Goal: Use online tool/utility: Utilize a website feature to perform a specific function

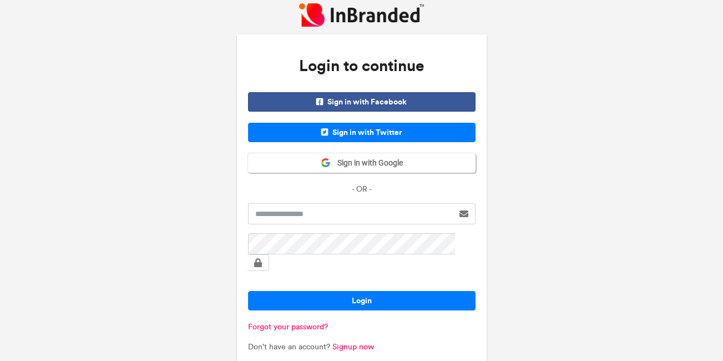
click at [387, 160] on span "Sign in with Google" at bounding box center [367, 163] width 72 height 11
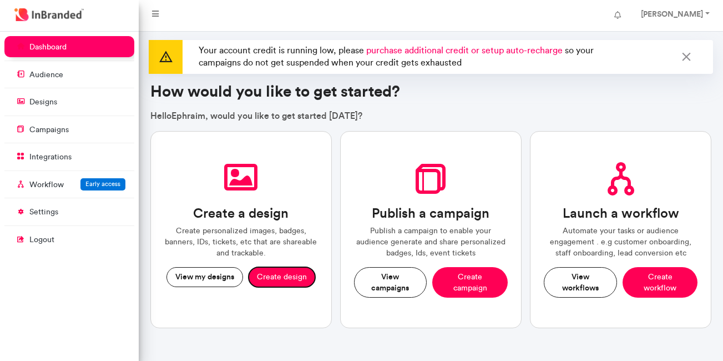
click at [275, 272] on button "Create design" at bounding box center [282, 277] width 67 height 20
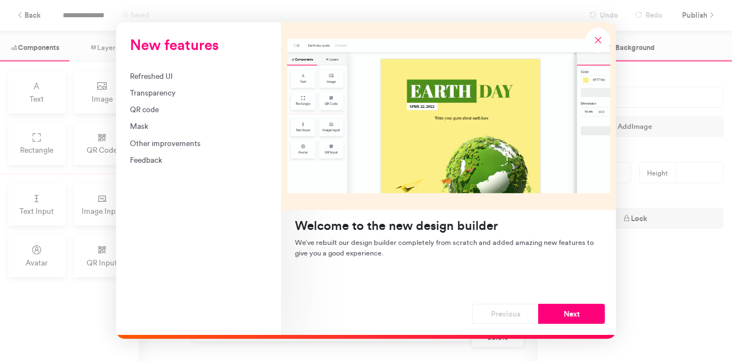
click at [601, 37] on icon "New features" at bounding box center [598, 40] width 10 height 10
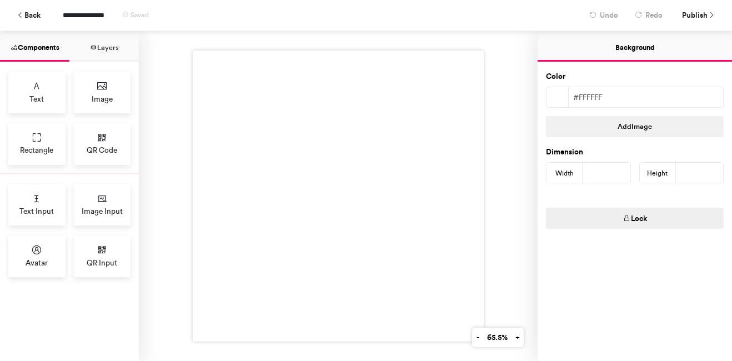
click at [321, 177] on div at bounding box center [338, 196] width 291 height 291
click at [112, 205] on span "Image Input" at bounding box center [102, 210] width 41 height 11
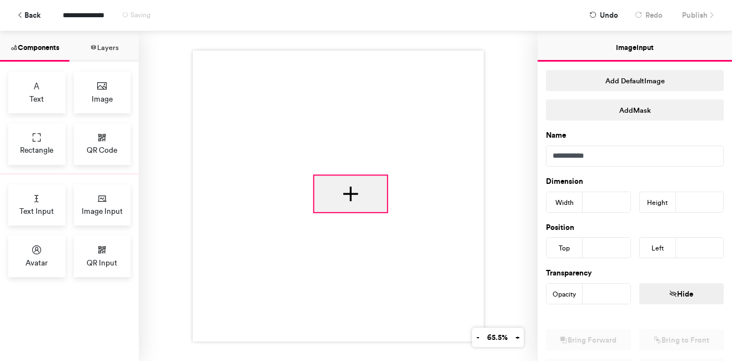
drag, startPoint x: 309, startPoint y: 130, endPoint x: 370, endPoint y: 189, distance: 84.8
click at [370, 189] on div at bounding box center [350, 193] width 73 height 36
type input "***"
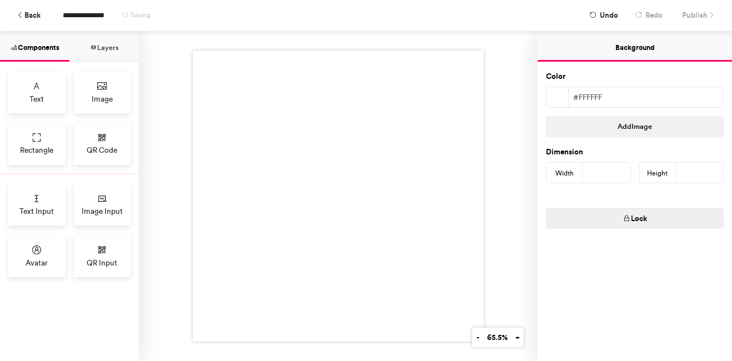
click at [31, 253] on div "Avatar" at bounding box center [36, 256] width 57 height 42
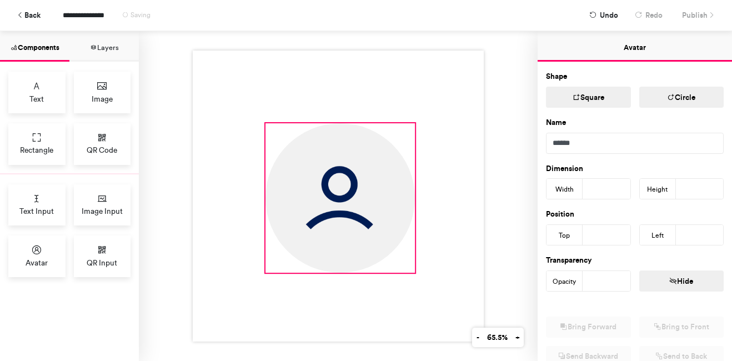
drag, startPoint x: 299, startPoint y: 157, endPoint x: 412, endPoint y: 282, distance: 169.0
click at [412, 282] on div at bounding box center [338, 196] width 291 height 291
type input "***"
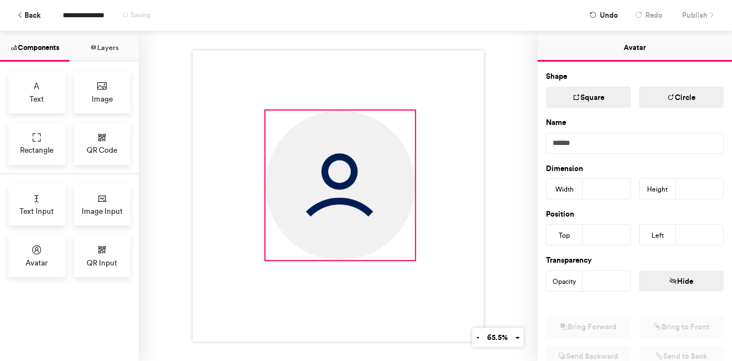
drag, startPoint x: 351, startPoint y: 206, endPoint x: 350, endPoint y: 195, distance: 11.1
click at [350, 195] on img at bounding box center [339, 184] width 149 height 149
type input "***"
click at [96, 100] on span "Image" at bounding box center [102, 98] width 21 height 11
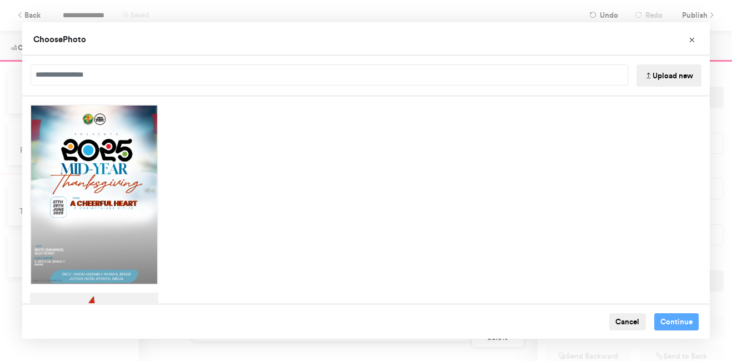
click at [694, 35] on button "Choose Image" at bounding box center [691, 40] width 25 height 25
